Goal: Information Seeking & Learning: Learn about a topic

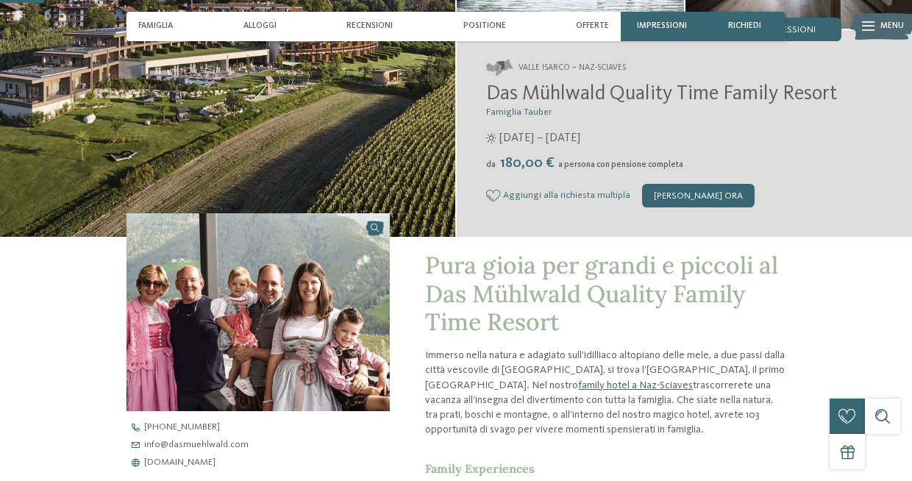
scroll to position [205, 0]
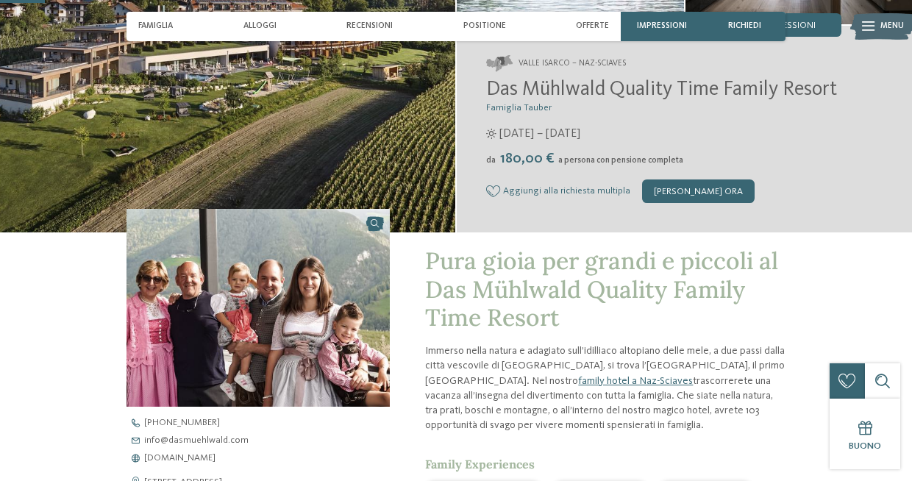
click at [570, 347] on p "Immerso nella natura e adagiato sull’idilliaco altopiano delle mele, a due pass…" at bounding box center [605, 388] width 361 height 89
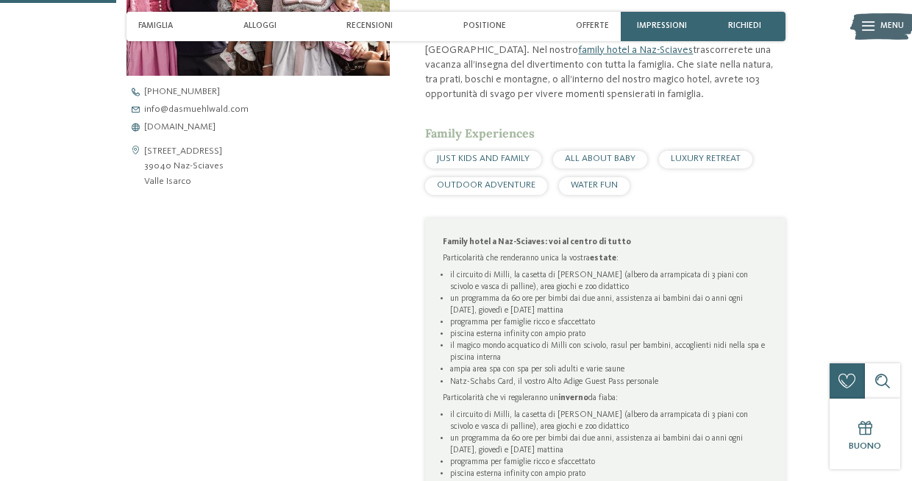
scroll to position [533, 0]
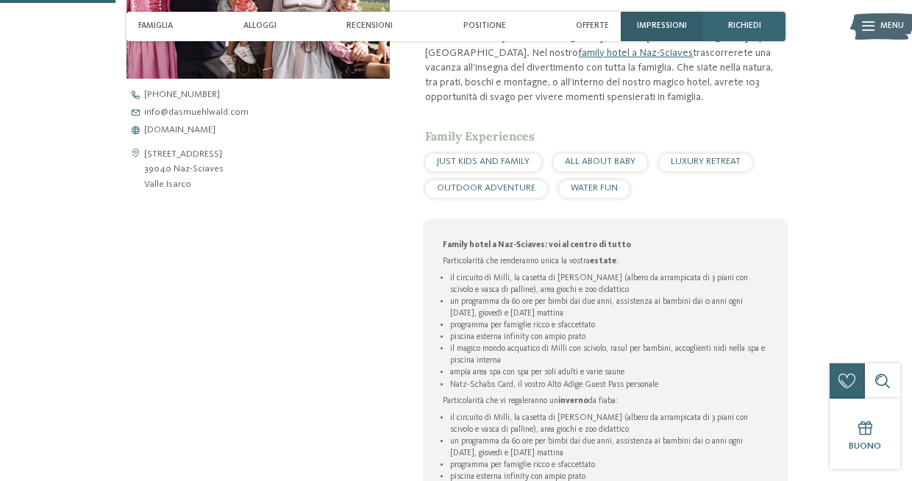
click at [656, 24] on span "Impressioni" at bounding box center [662, 26] width 50 height 10
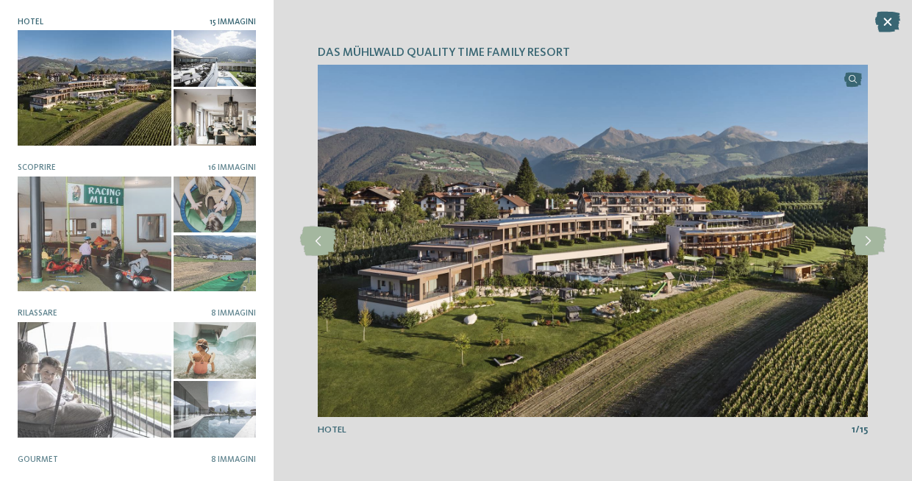
click at [224, 65] on div at bounding box center [215, 58] width 82 height 57
click at [132, 73] on div at bounding box center [95, 88] width 154 height 116
click at [862, 244] on icon at bounding box center [869, 241] width 36 height 29
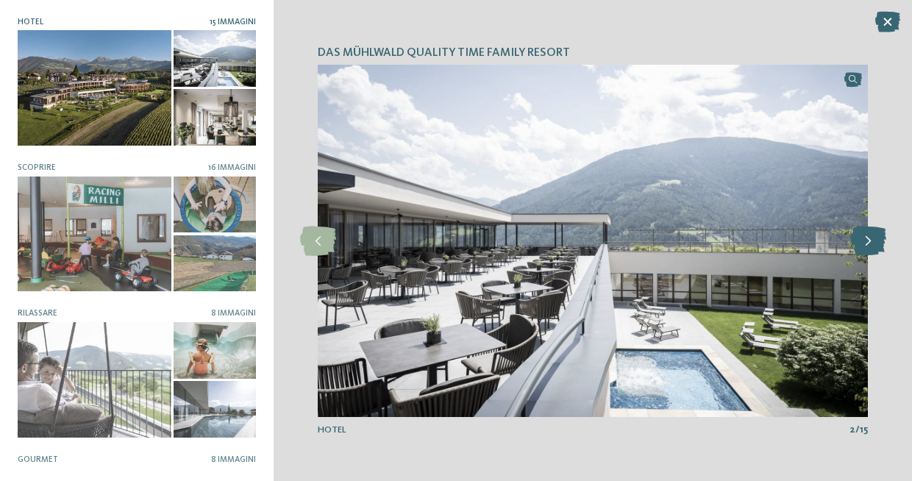
click at [862, 244] on icon at bounding box center [869, 241] width 36 height 29
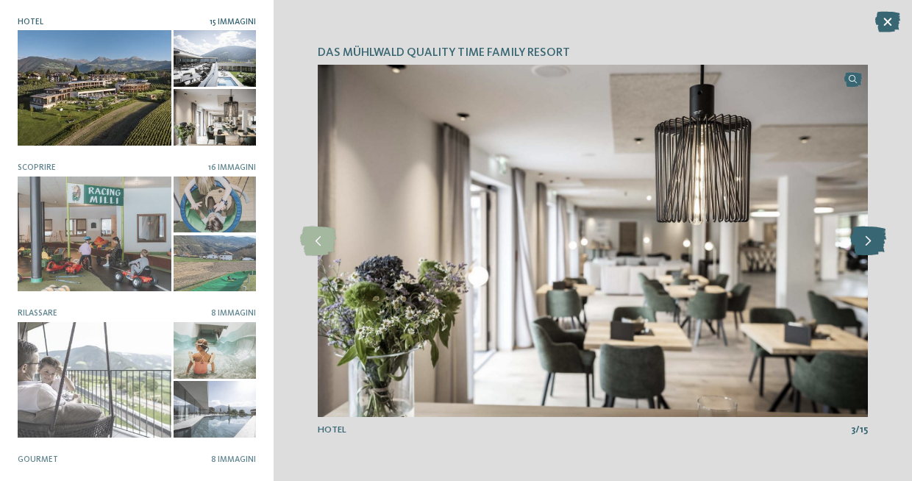
click at [862, 244] on icon at bounding box center [869, 241] width 36 height 29
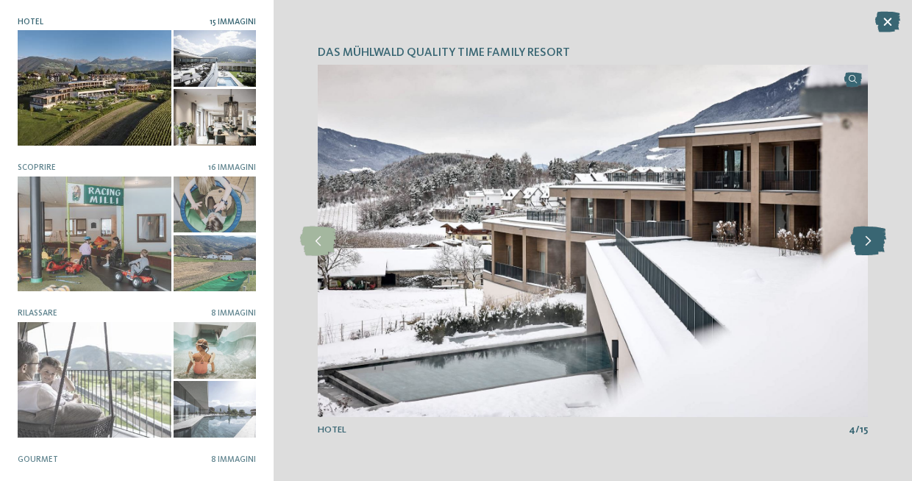
click at [862, 244] on icon at bounding box center [869, 241] width 36 height 29
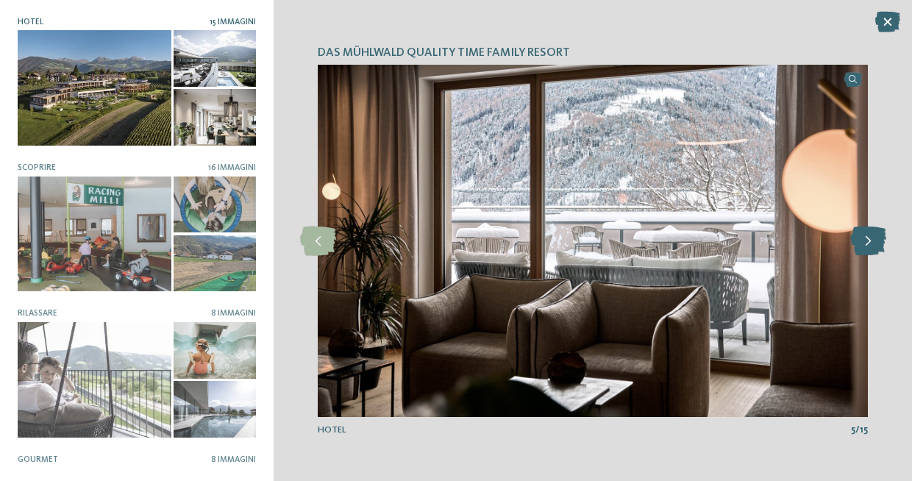
click at [862, 244] on icon at bounding box center [869, 241] width 36 height 29
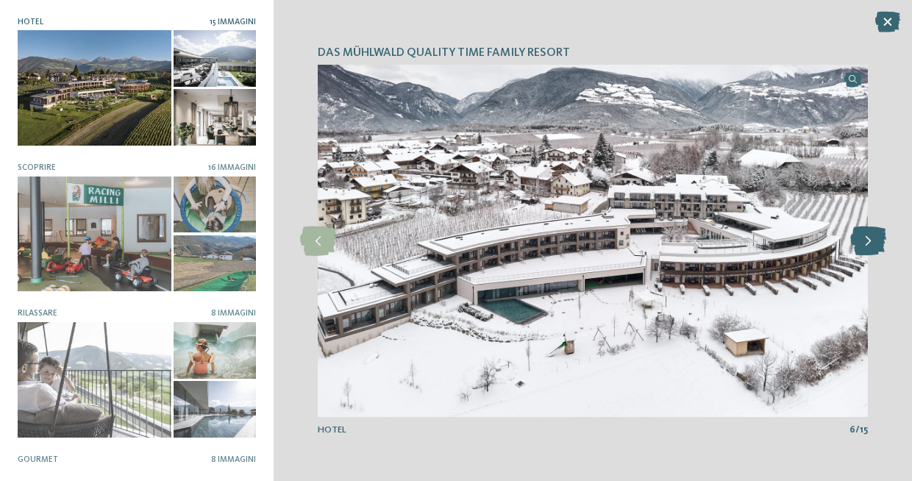
click at [862, 244] on icon at bounding box center [869, 241] width 36 height 29
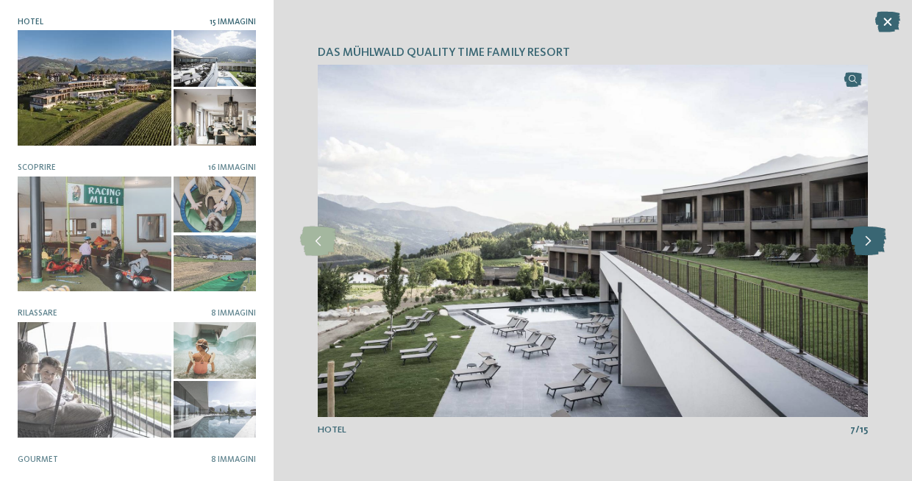
click at [862, 244] on icon at bounding box center [869, 241] width 36 height 29
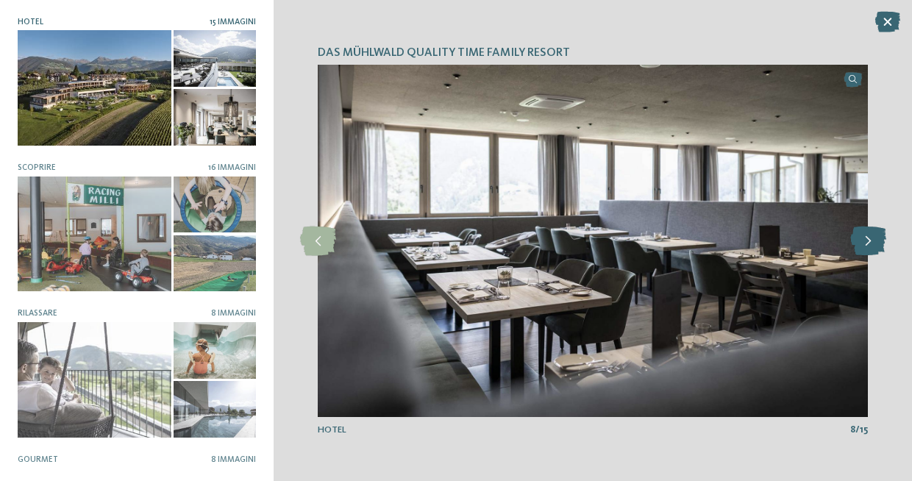
click at [862, 244] on icon at bounding box center [869, 241] width 36 height 29
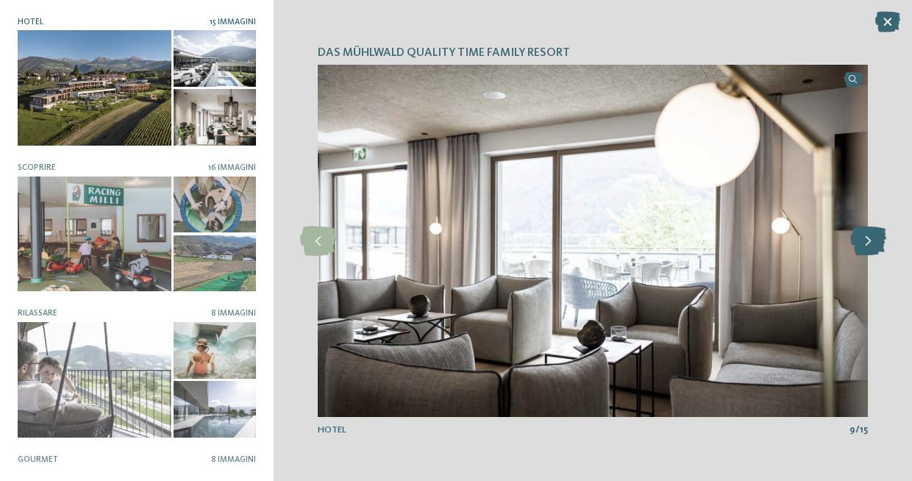
click at [862, 244] on icon at bounding box center [869, 241] width 36 height 29
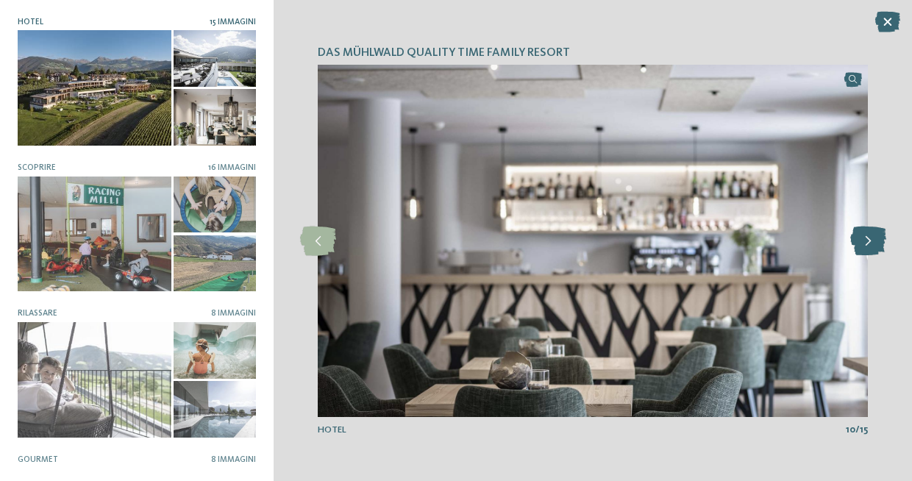
click at [862, 244] on icon at bounding box center [869, 241] width 36 height 29
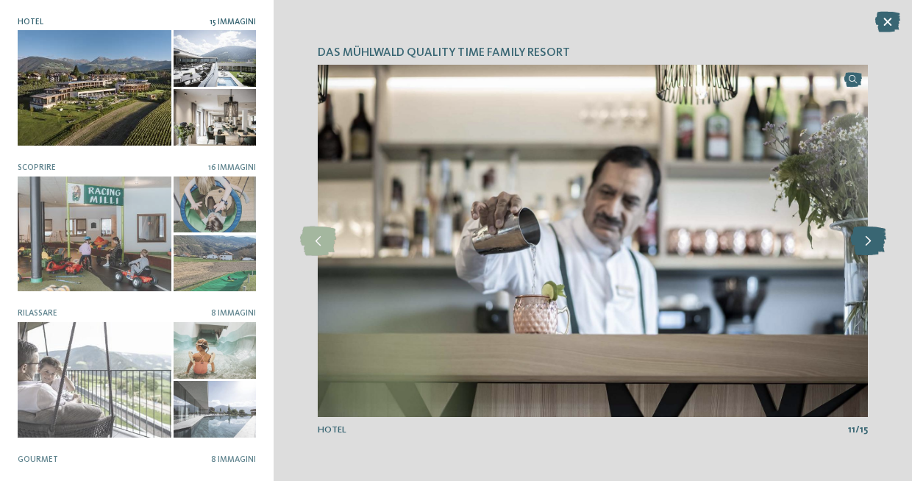
click at [862, 244] on icon at bounding box center [869, 241] width 36 height 29
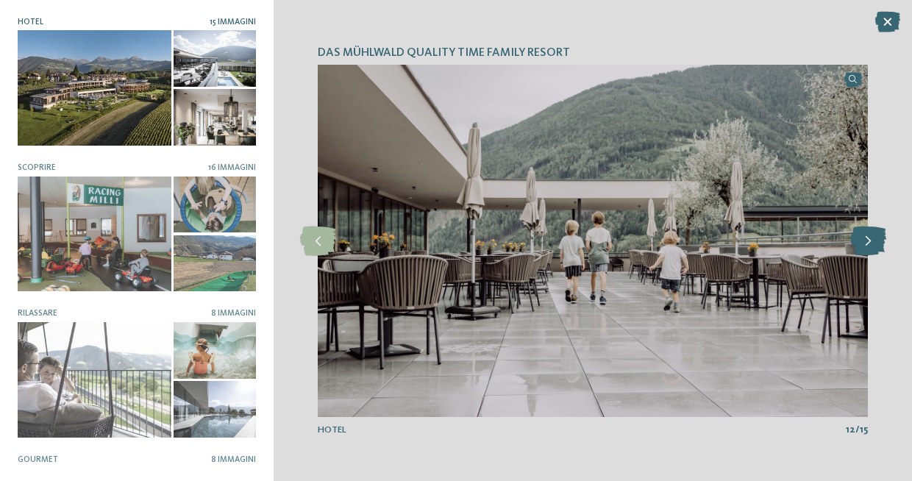
click at [862, 244] on icon at bounding box center [869, 241] width 36 height 29
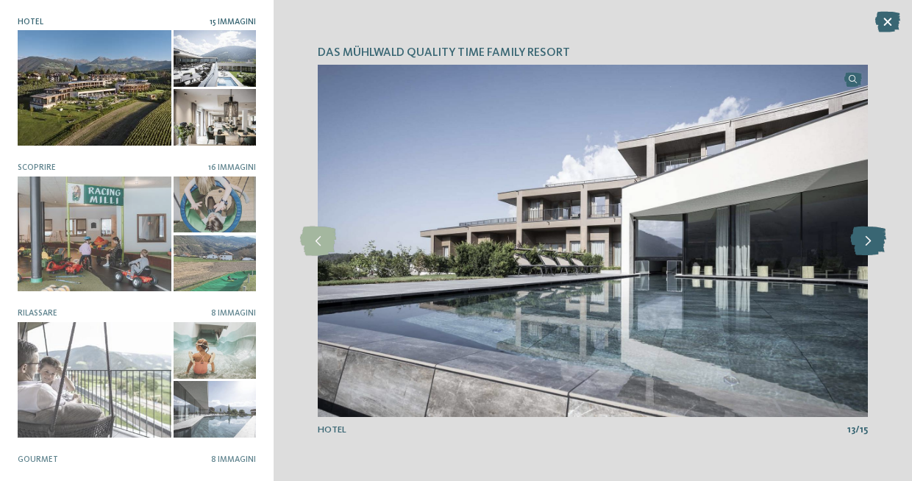
click at [862, 244] on icon at bounding box center [869, 241] width 36 height 29
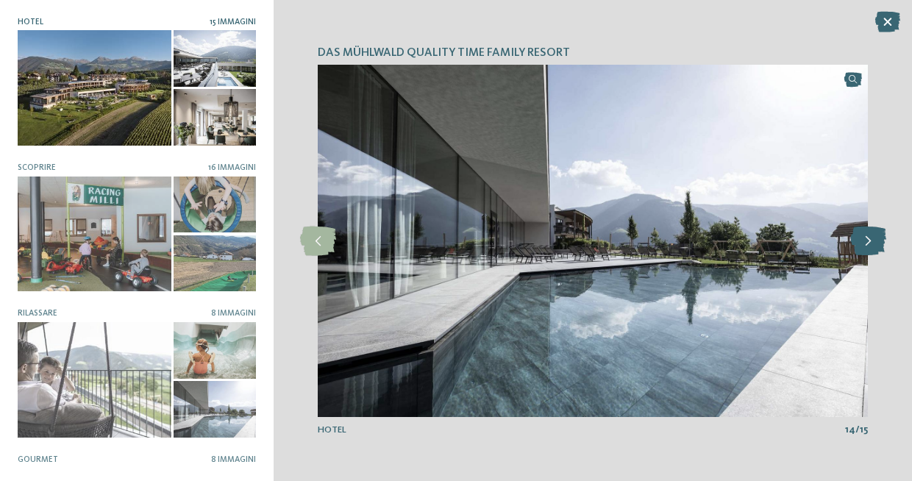
click at [862, 244] on icon at bounding box center [869, 241] width 36 height 29
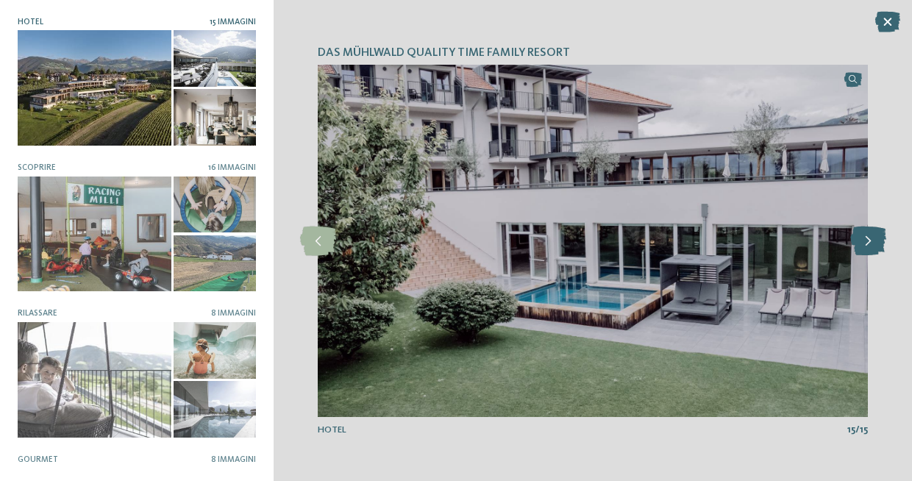
click at [862, 244] on icon at bounding box center [869, 241] width 36 height 29
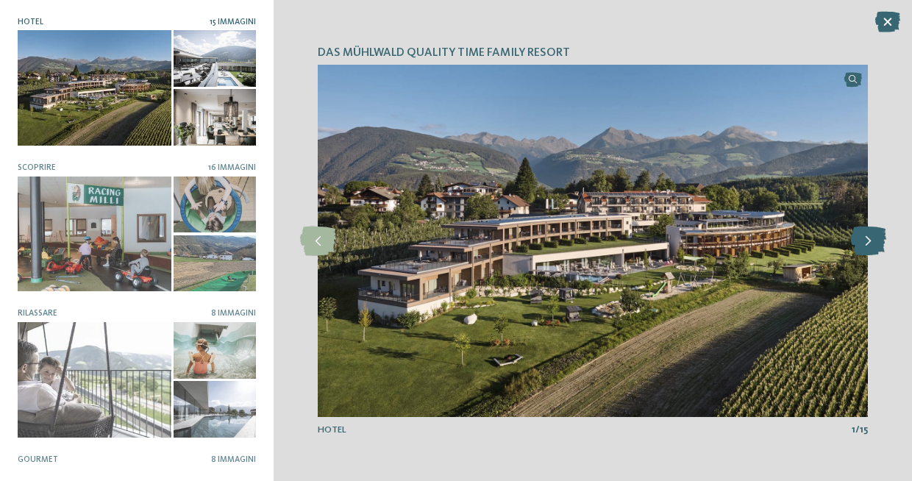
click at [862, 244] on icon at bounding box center [869, 241] width 36 height 29
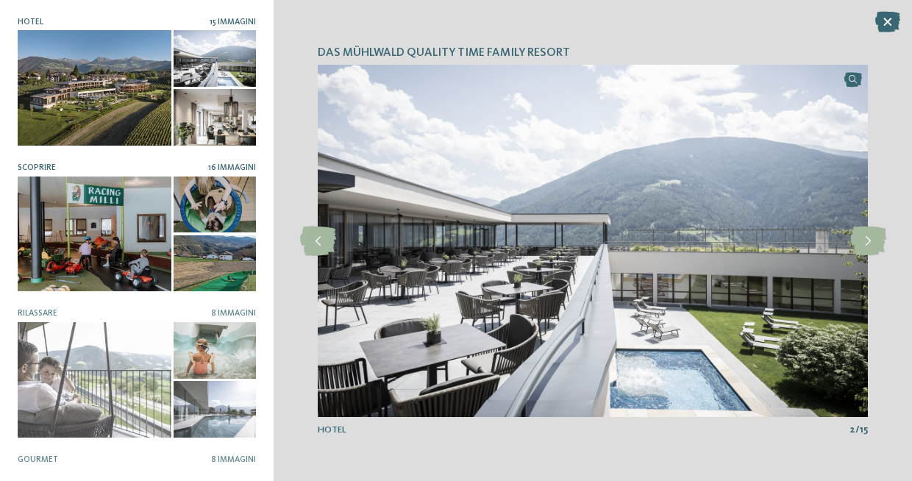
click at [100, 238] on div at bounding box center [95, 235] width 154 height 116
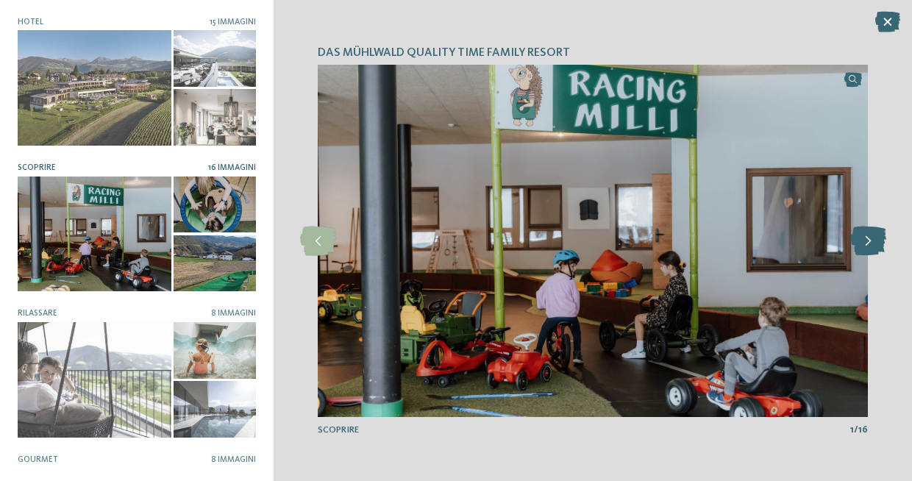
click at [870, 239] on icon at bounding box center [869, 241] width 36 height 29
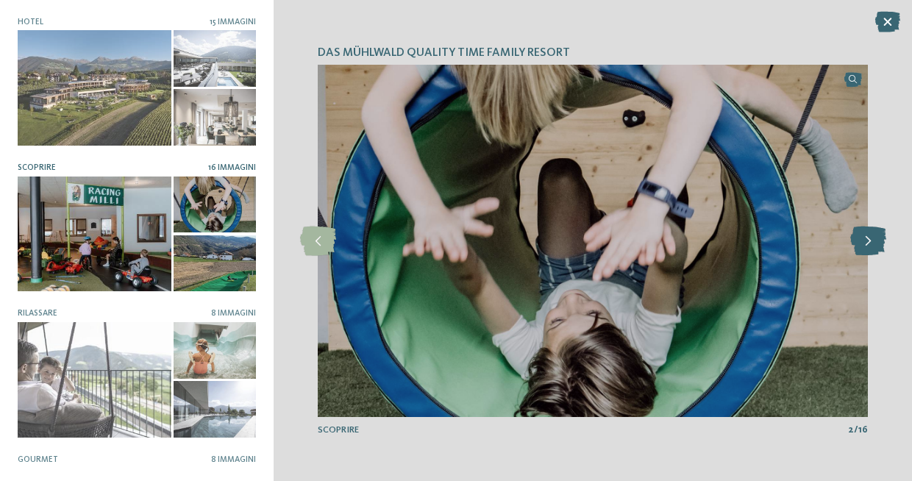
click at [870, 239] on icon at bounding box center [869, 241] width 36 height 29
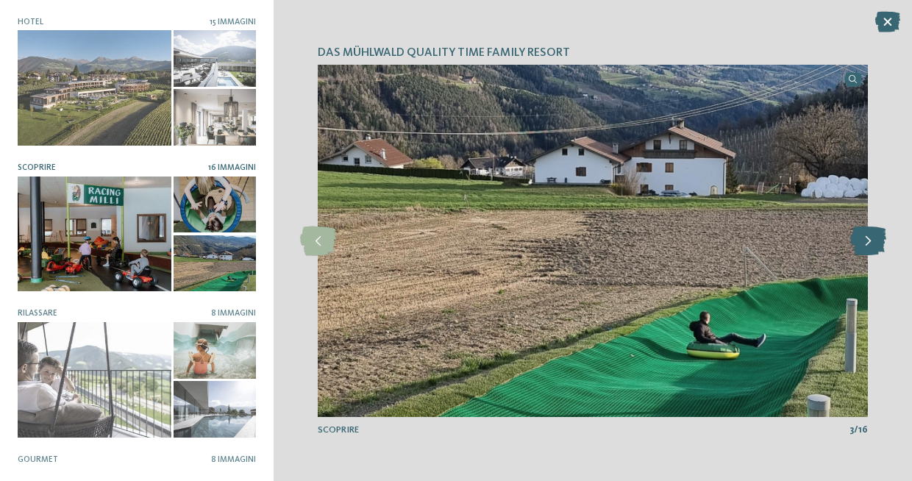
click at [870, 239] on icon at bounding box center [869, 241] width 36 height 29
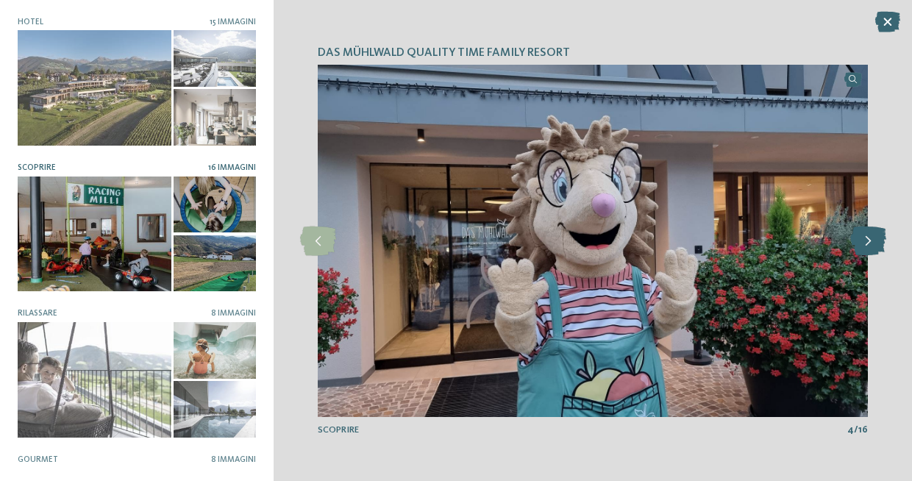
click at [870, 239] on icon at bounding box center [869, 241] width 36 height 29
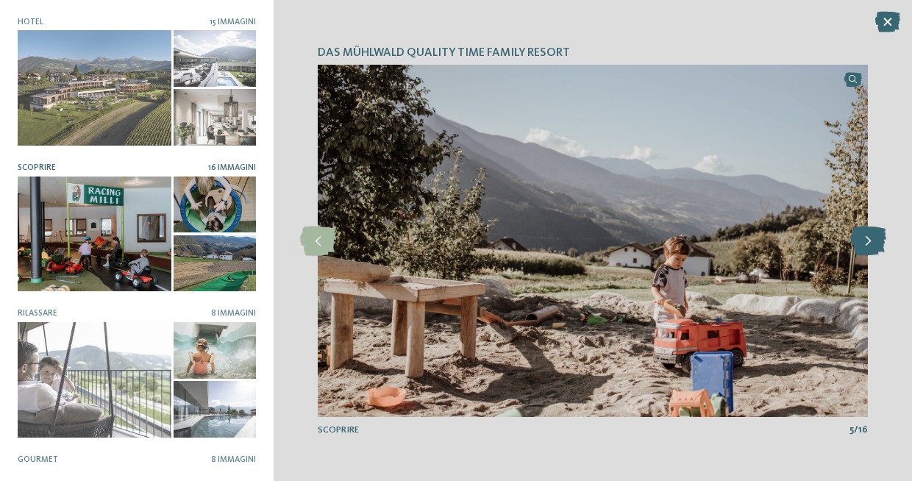
click at [870, 239] on icon at bounding box center [869, 241] width 36 height 29
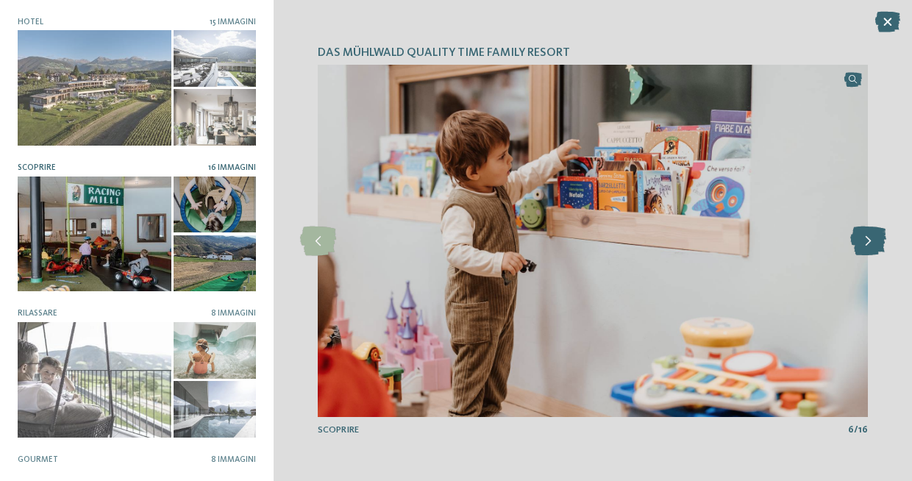
click at [870, 239] on icon at bounding box center [869, 241] width 36 height 29
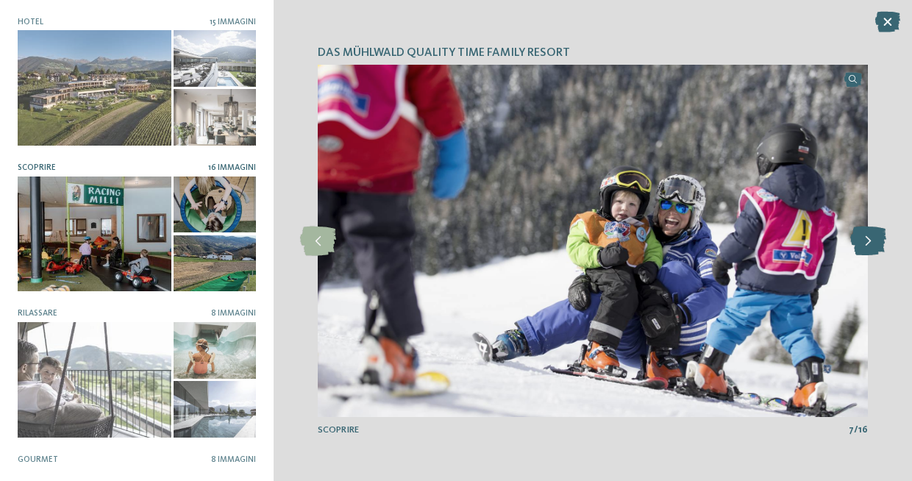
click at [870, 239] on icon at bounding box center [869, 241] width 36 height 29
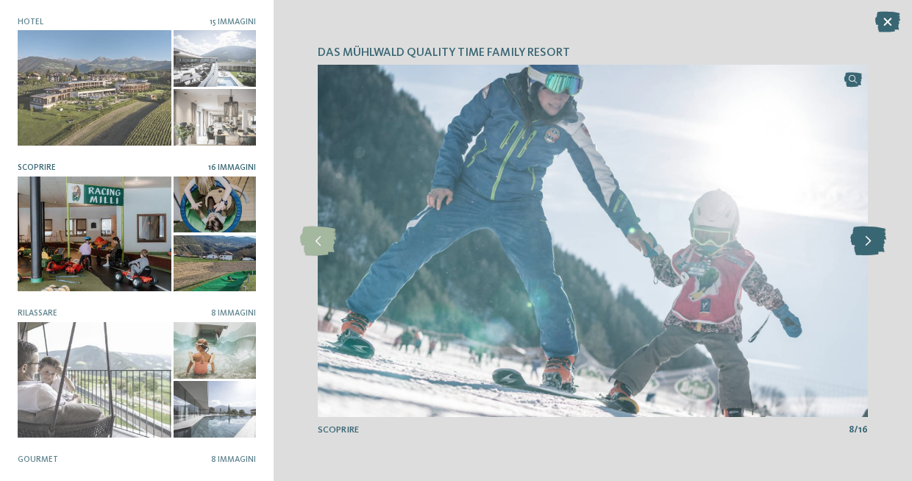
click at [870, 239] on icon at bounding box center [869, 241] width 36 height 29
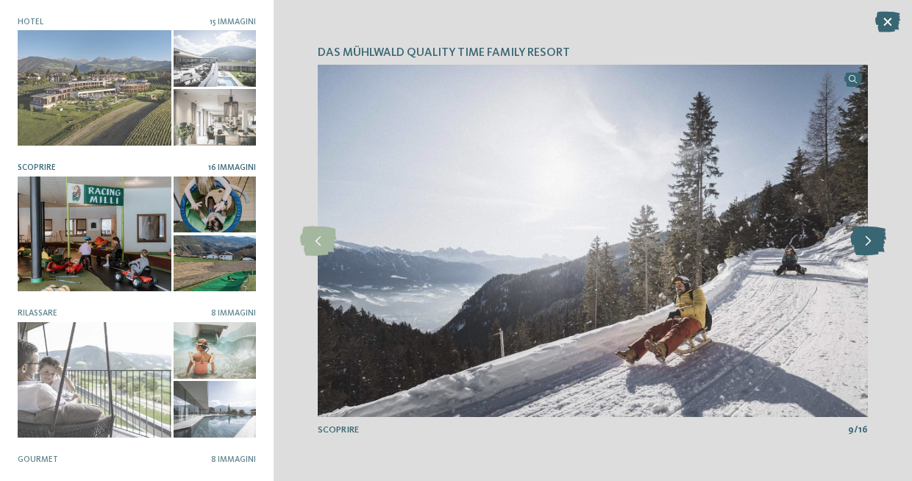
click at [870, 239] on icon at bounding box center [869, 241] width 36 height 29
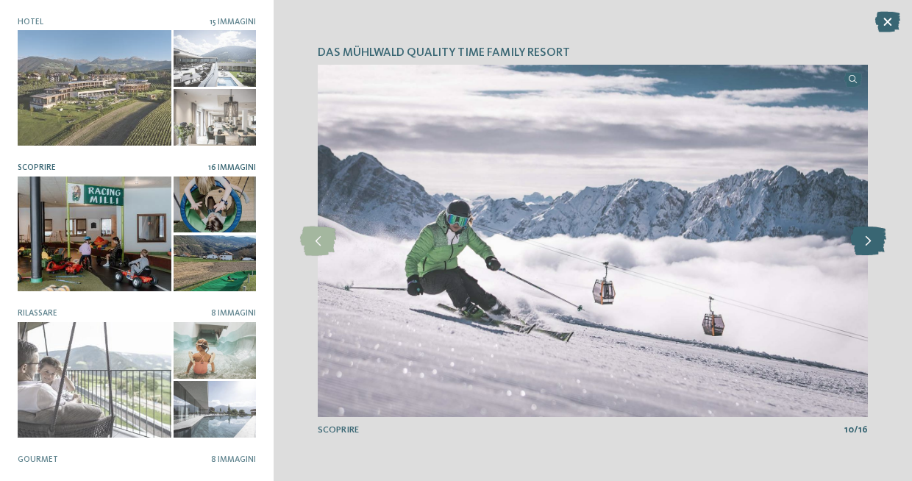
click at [870, 239] on icon at bounding box center [869, 241] width 36 height 29
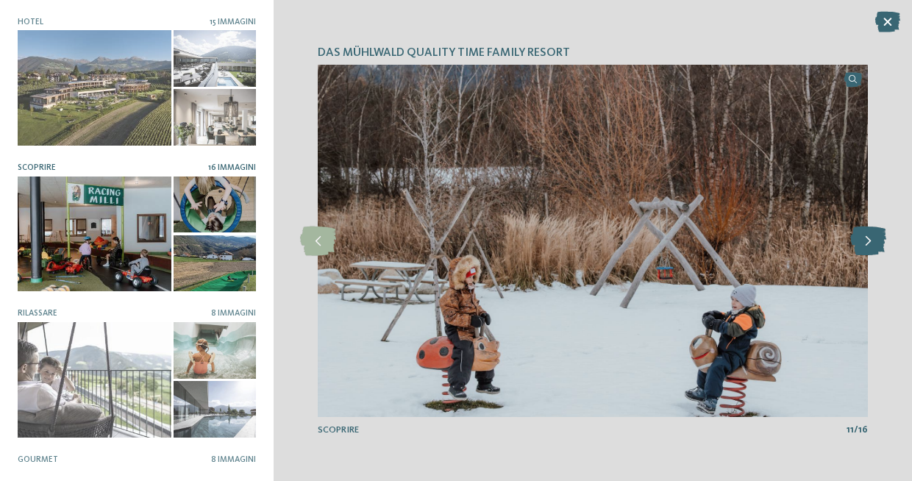
click at [870, 239] on icon at bounding box center [869, 241] width 36 height 29
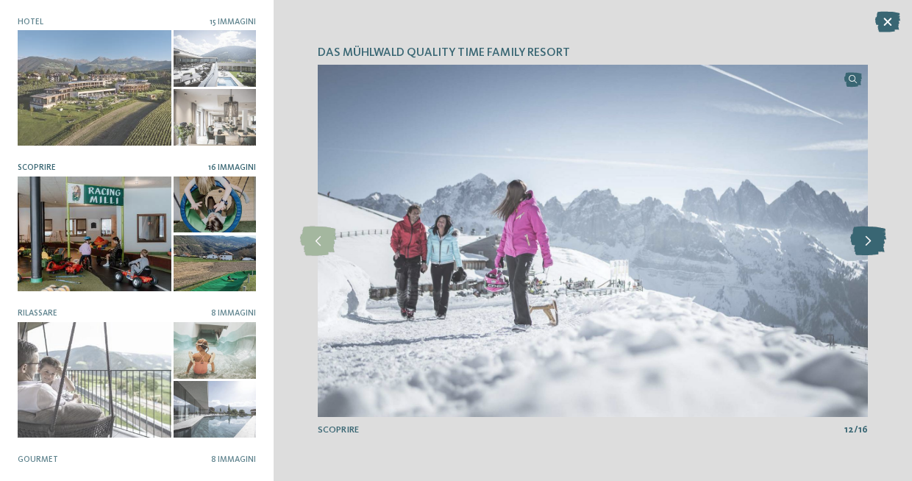
click at [870, 239] on icon at bounding box center [869, 241] width 36 height 29
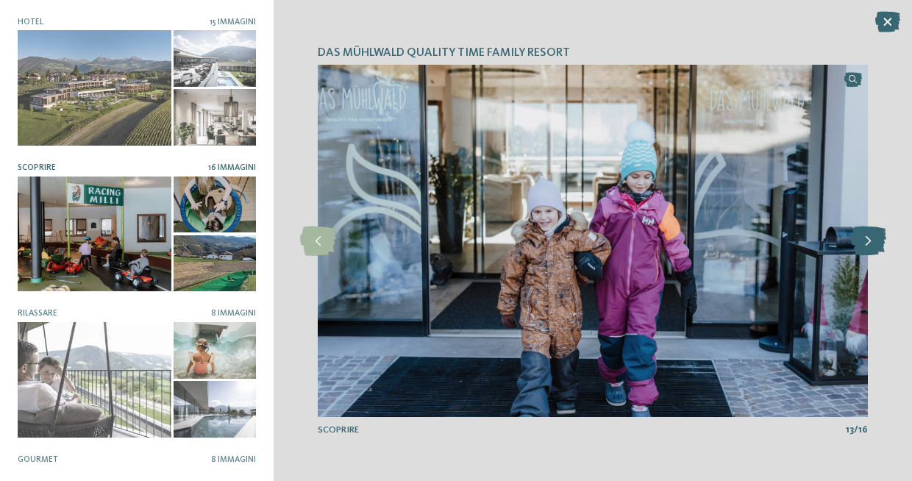
click at [870, 239] on icon at bounding box center [869, 241] width 36 height 29
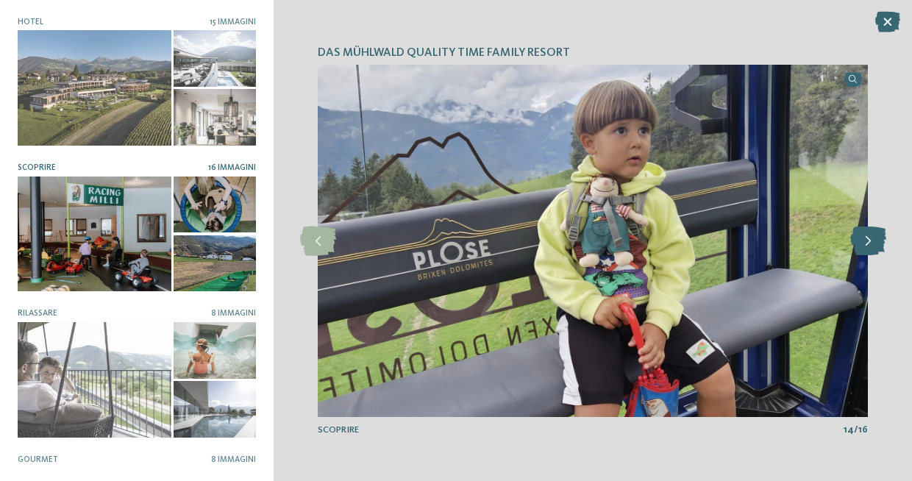
click at [870, 239] on icon at bounding box center [869, 241] width 36 height 29
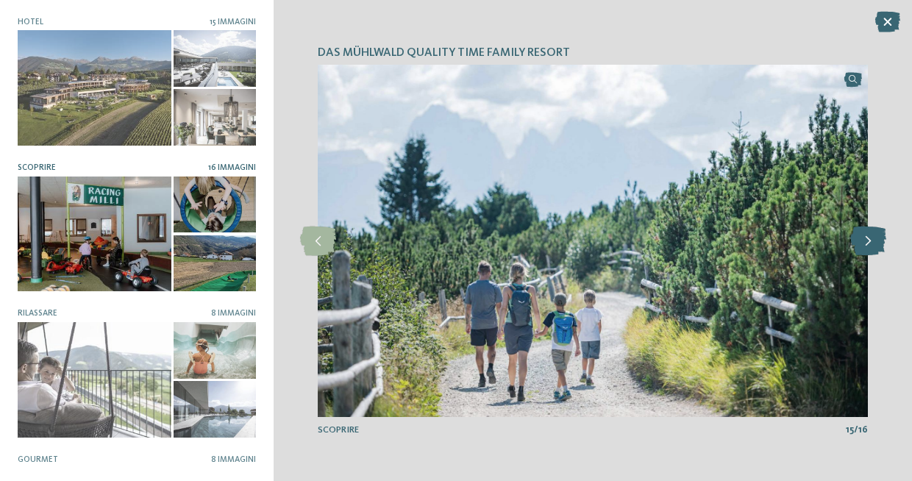
click at [870, 239] on icon at bounding box center [869, 241] width 36 height 29
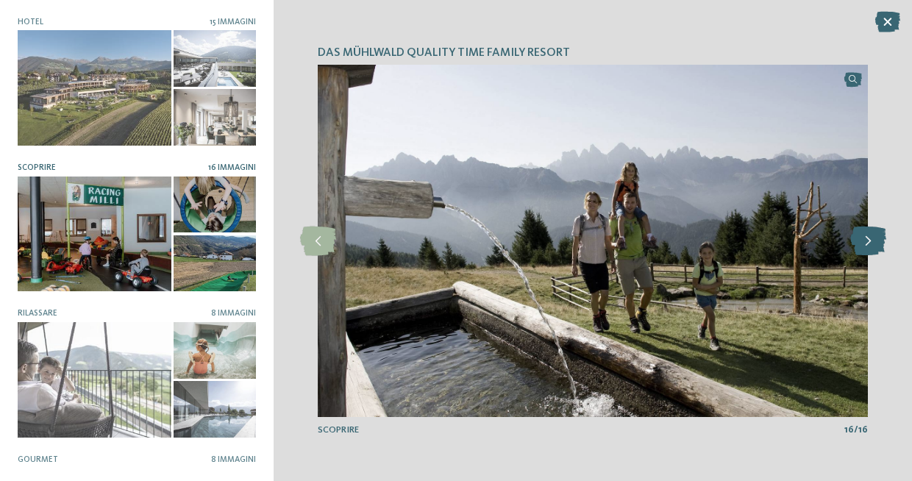
click at [870, 239] on icon at bounding box center [869, 241] width 36 height 29
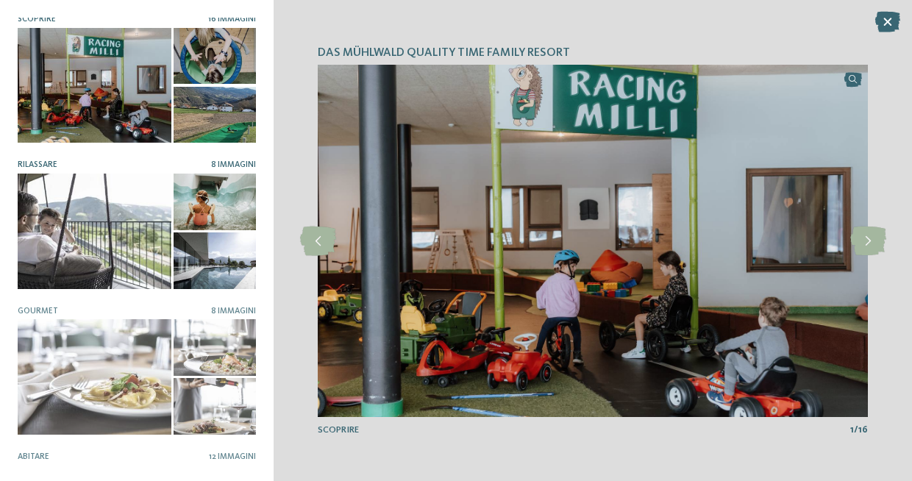
scroll to position [152, 0]
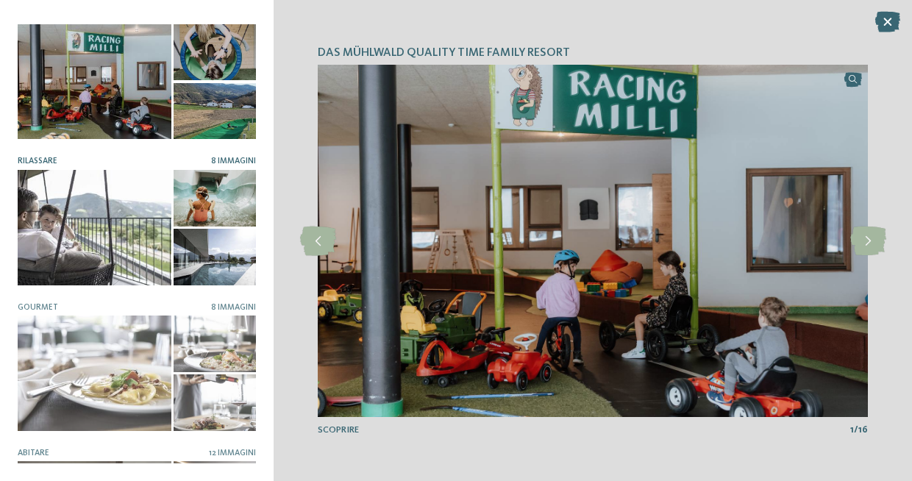
click at [221, 210] on div at bounding box center [215, 198] width 82 height 57
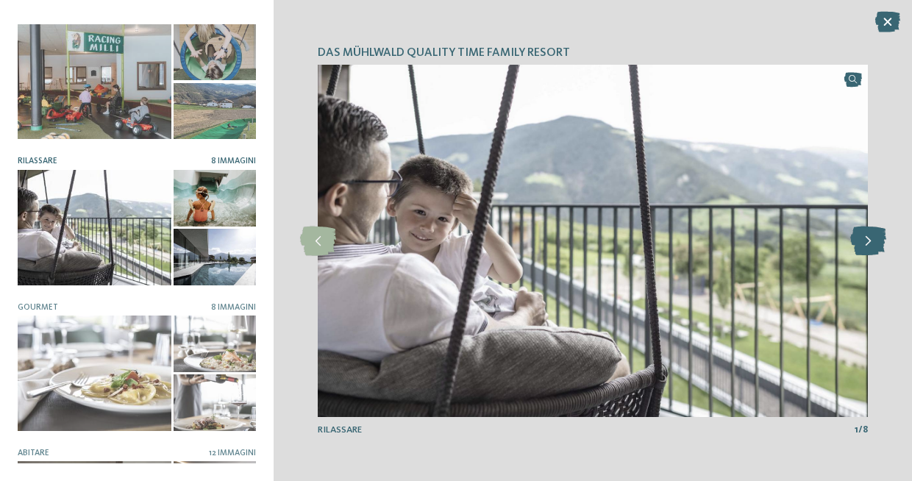
click at [873, 242] on icon at bounding box center [869, 241] width 36 height 29
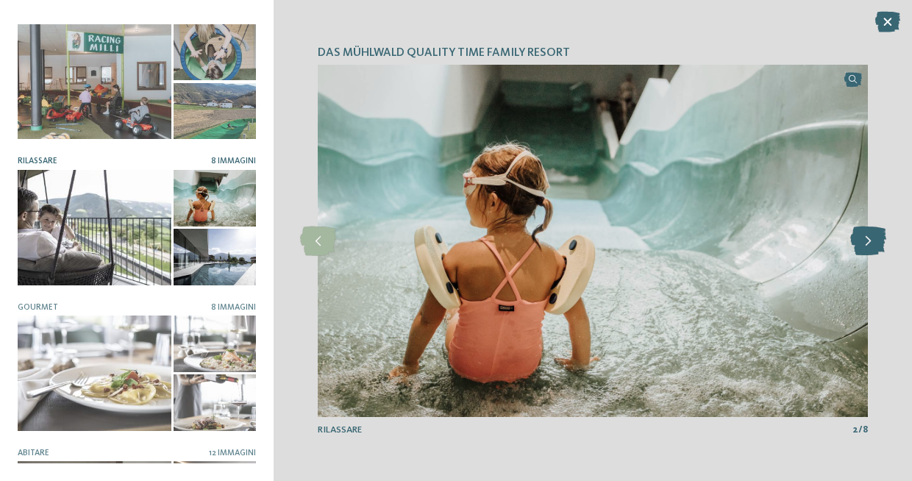
click at [873, 242] on icon at bounding box center [869, 241] width 36 height 29
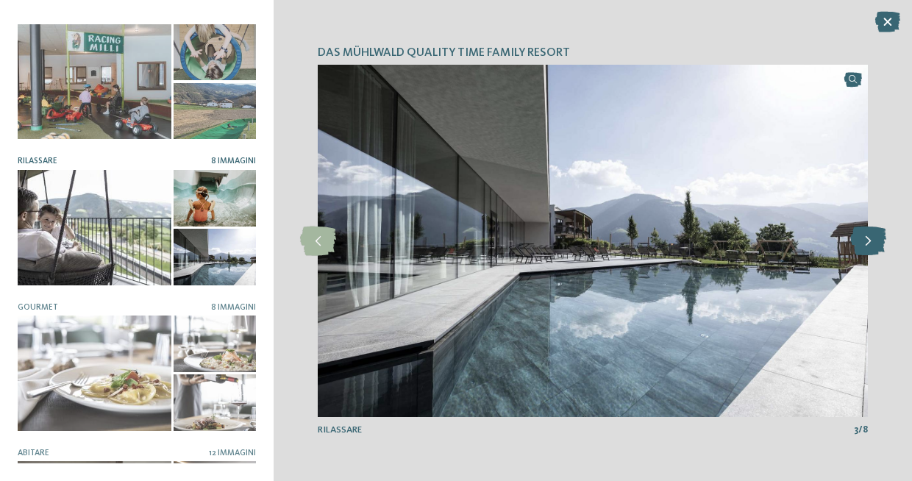
click at [873, 242] on icon at bounding box center [869, 241] width 36 height 29
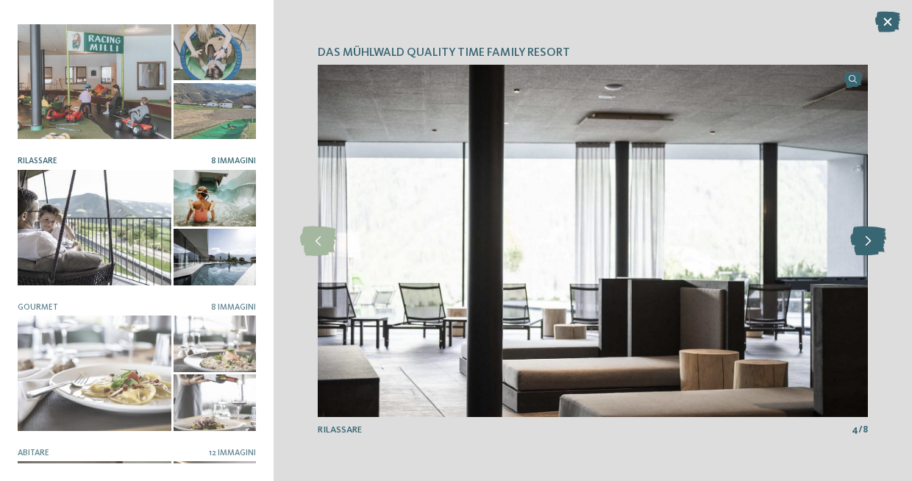
click at [873, 242] on icon at bounding box center [869, 241] width 36 height 29
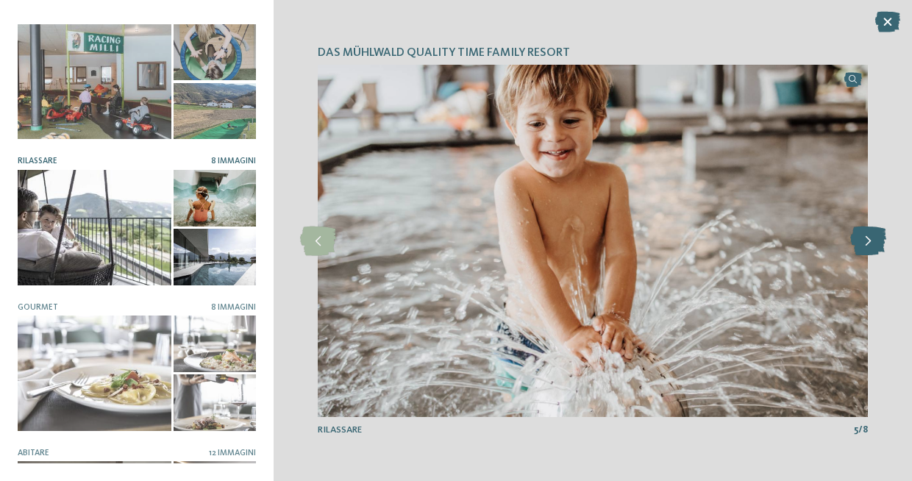
click at [873, 242] on icon at bounding box center [869, 241] width 36 height 29
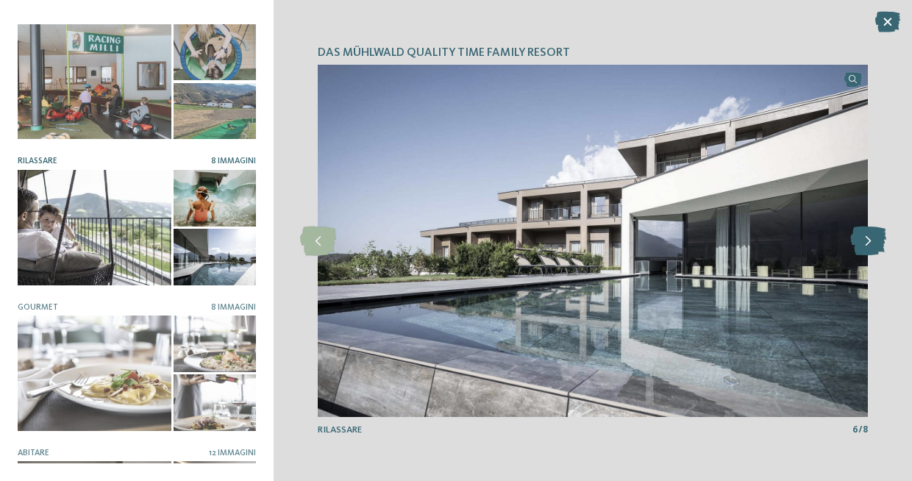
click at [873, 242] on icon at bounding box center [869, 241] width 36 height 29
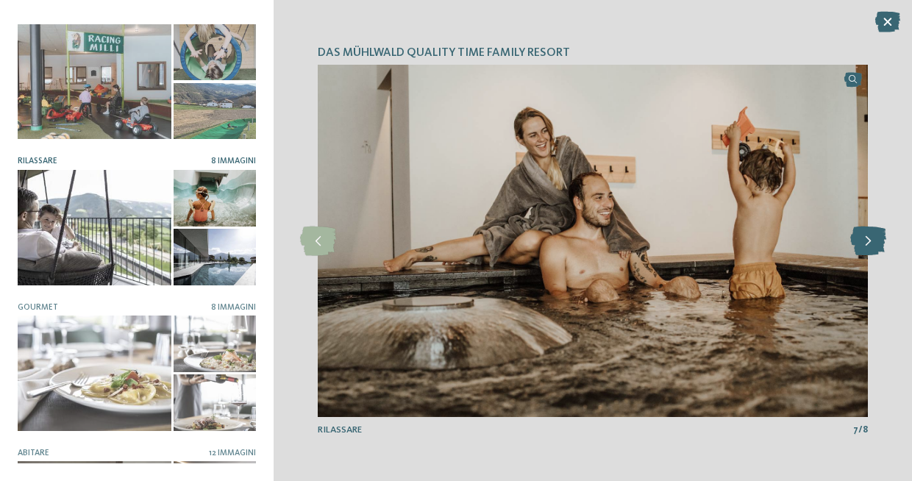
click at [873, 242] on icon at bounding box center [869, 241] width 36 height 29
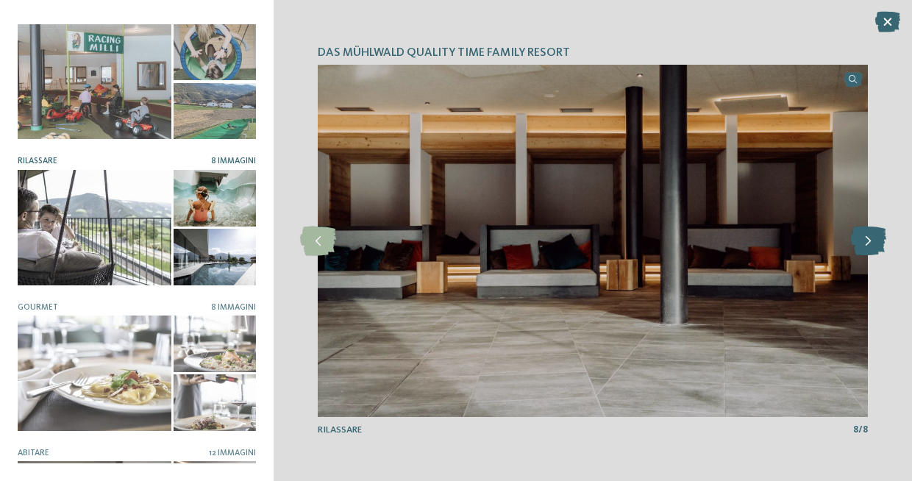
click at [873, 242] on icon at bounding box center [869, 241] width 36 height 29
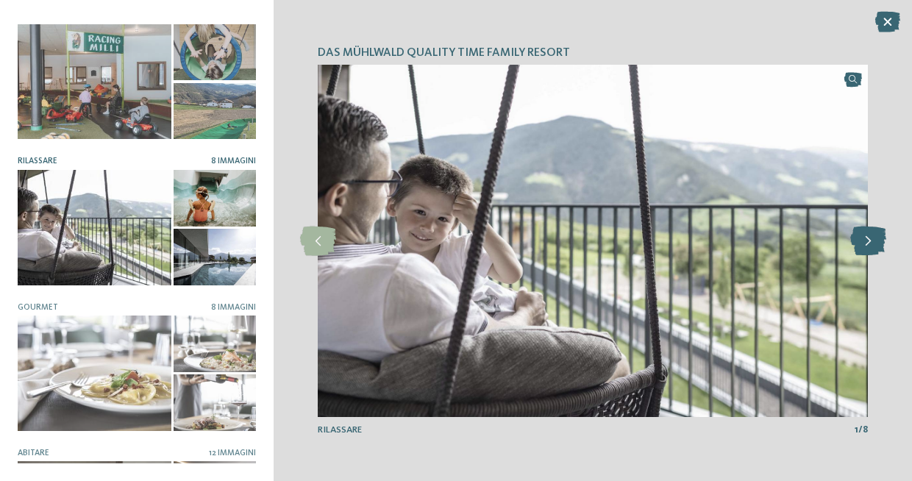
click at [873, 242] on icon at bounding box center [869, 241] width 36 height 29
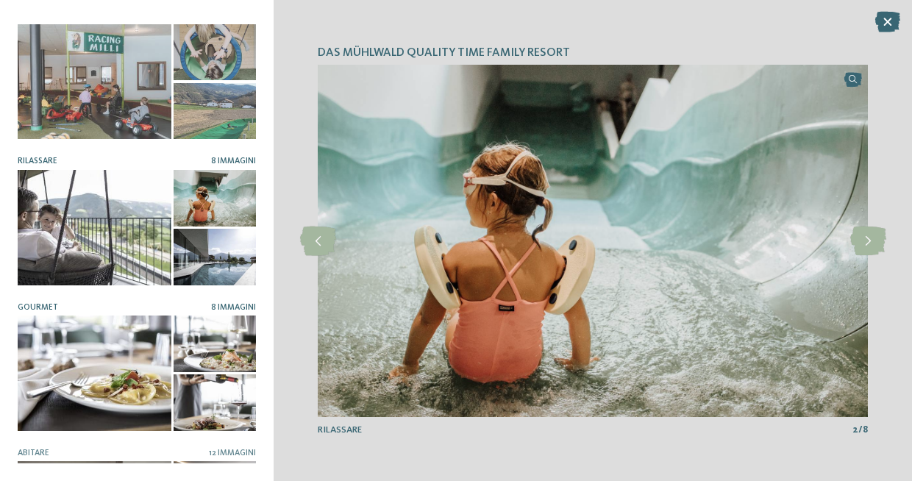
scroll to position [266, 0]
